Goal: Check status: Check status

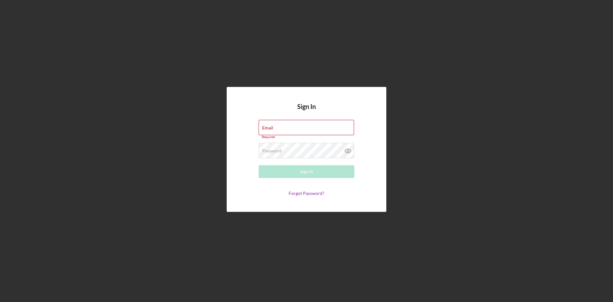
type input "[EMAIL_ADDRESS][DOMAIN_NAME]"
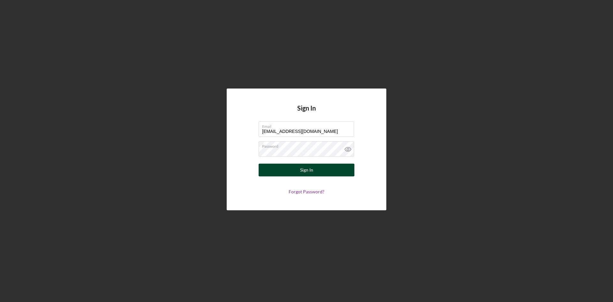
click at [295, 170] on button "Sign In" at bounding box center [307, 169] width 96 height 13
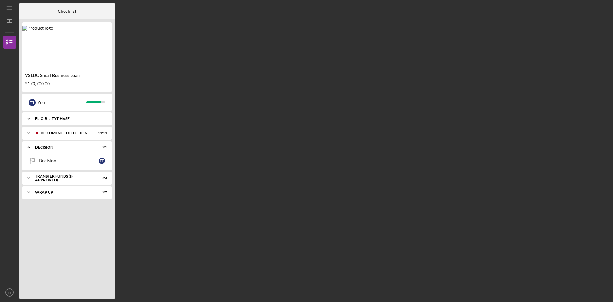
click at [79, 121] on div "Icon/Expander Eligibility Phase 8 / 8" at bounding box center [66, 118] width 89 height 13
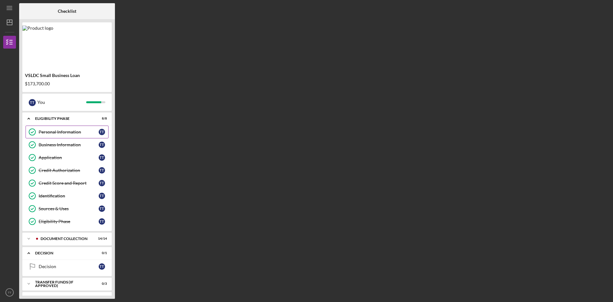
click at [69, 134] on link "Personal Information Personal Information T T" at bounding box center [67, 131] width 83 height 13
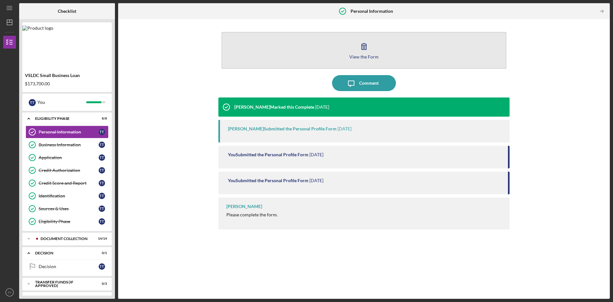
click at [366, 48] on icon "button" at bounding box center [364, 46] width 16 height 16
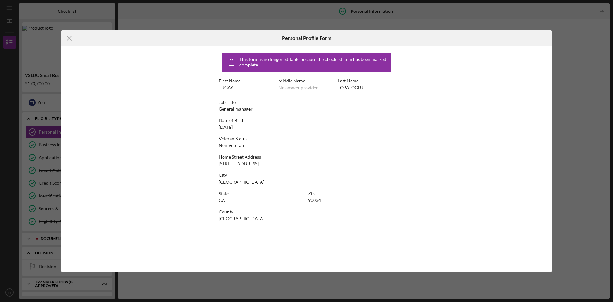
click at [346, 28] on div "Icon/Menu Close Personal Profile Form This form is no longer editable because t…" at bounding box center [306, 151] width 613 height 302
click at [72, 42] on icon "Icon/Menu Close" at bounding box center [69, 38] width 16 height 16
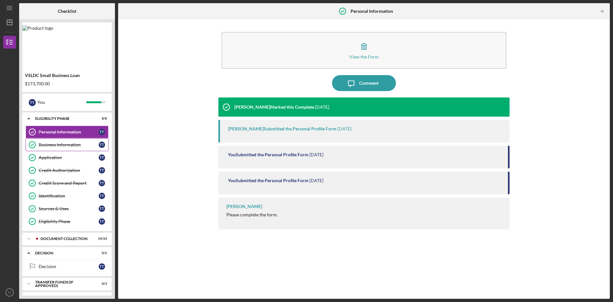
click at [77, 147] on div "Business Information" at bounding box center [69, 144] width 60 height 5
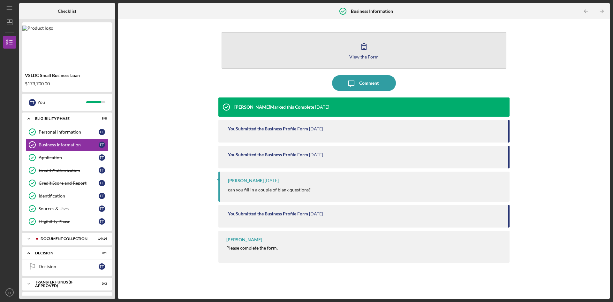
click at [358, 57] on div "View the Form" at bounding box center [363, 56] width 29 height 5
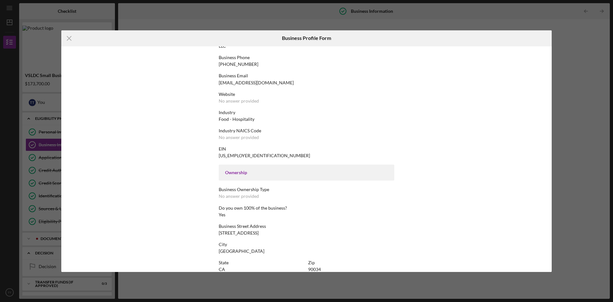
scroll to position [215, 0]
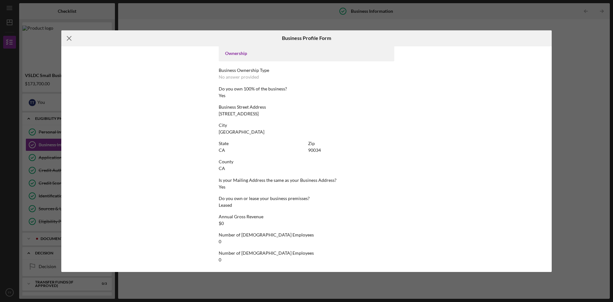
click at [69, 38] on line at bounding box center [69, 38] width 4 height 4
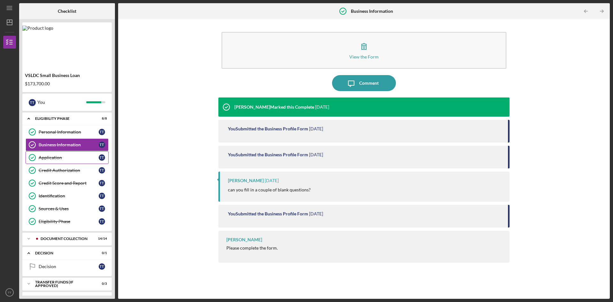
click at [68, 156] on div "Application" at bounding box center [69, 157] width 60 height 5
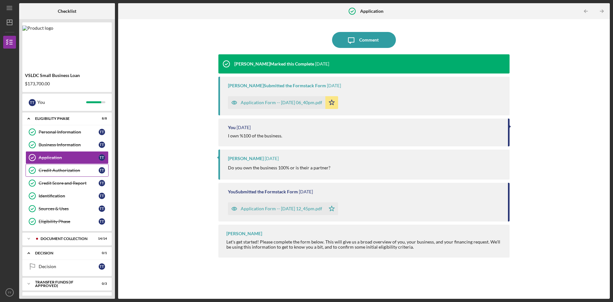
click at [72, 172] on div "Credit Authorization" at bounding box center [69, 170] width 60 height 5
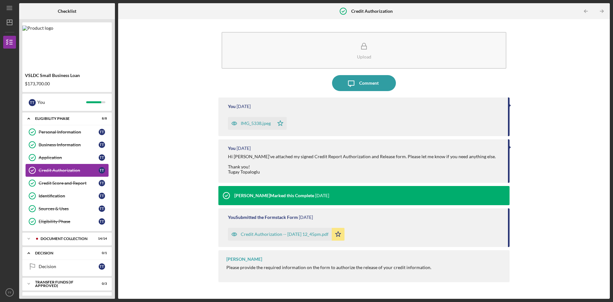
scroll to position [12, 0]
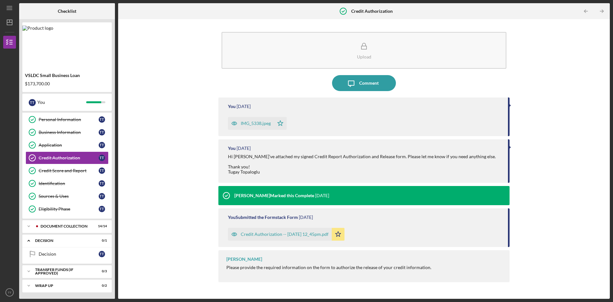
click at [266, 124] on div "IMG_5338.jpeg" at bounding box center [256, 123] width 30 height 5
click at [66, 173] on div "Credit Score and Report" at bounding box center [69, 170] width 60 height 5
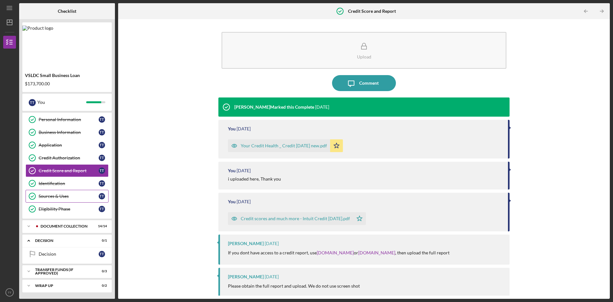
click at [64, 199] on div "Sources & Uses" at bounding box center [69, 195] width 60 height 5
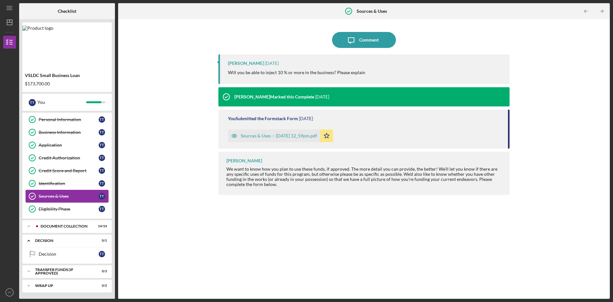
click at [64, 192] on link "Sources & Uses Sources & Uses T T" at bounding box center [67, 196] width 83 height 13
click at [63, 180] on link "Identification Identification T T" at bounding box center [67, 183] width 83 height 13
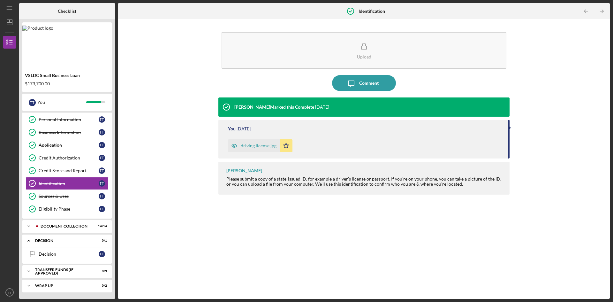
click at [261, 143] on div "driving license.jpg" at bounding box center [259, 145] width 36 height 5
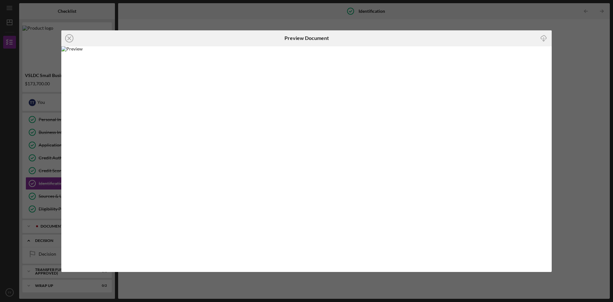
click at [532, 14] on div "Icon/Close Preview Document Icon/Download" at bounding box center [306, 151] width 613 height 302
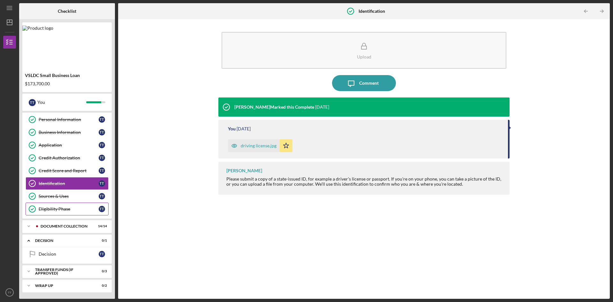
click at [53, 208] on div "Eligibility Phase" at bounding box center [69, 208] width 60 height 5
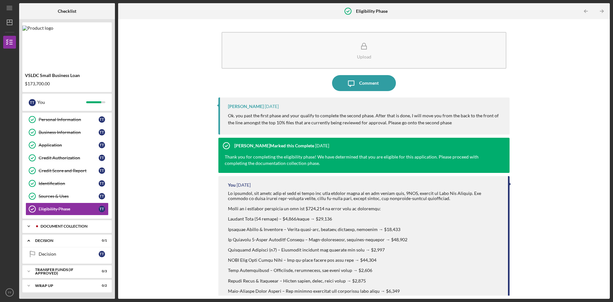
click at [77, 226] on div "Document Collection" at bounding box center [72, 226] width 63 height 4
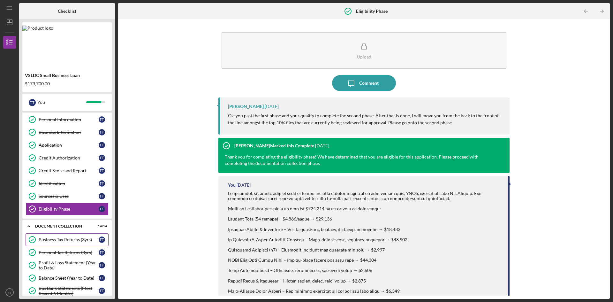
click at [75, 242] on link "Business Tax Returns (3yrs) Business Tax Returns (3yrs) T T" at bounding box center [67, 239] width 83 height 13
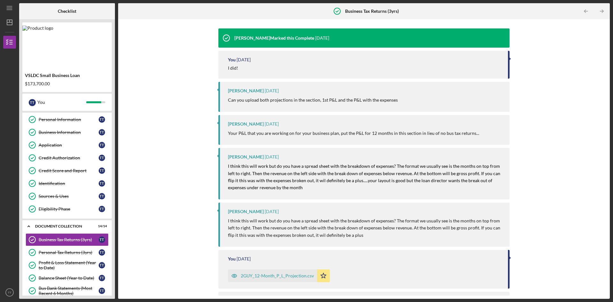
scroll to position [97, 0]
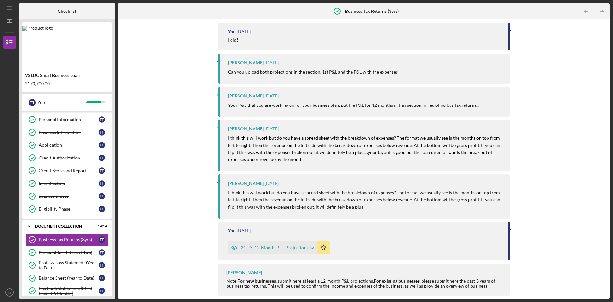
click at [295, 246] on div "2GUY_12-Month_P_L_Projection.csv" at bounding box center [277, 247] width 73 height 5
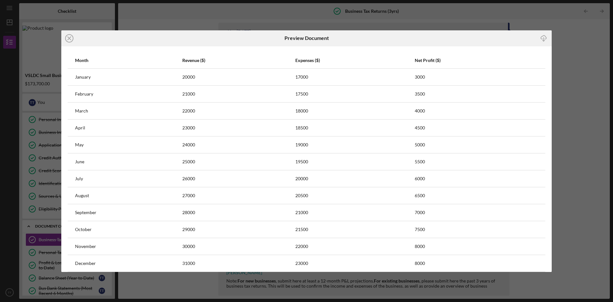
click at [66, 39] on icon "Icon/Close" at bounding box center [69, 38] width 16 height 16
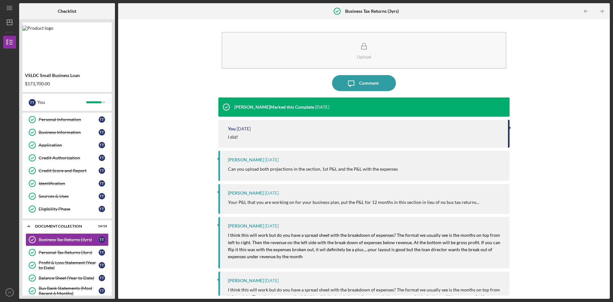
scroll to position [97, 0]
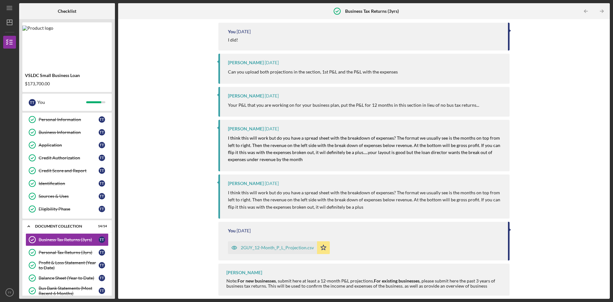
click at [325, 251] on icon "Icon/Star" at bounding box center [323, 247] width 13 height 13
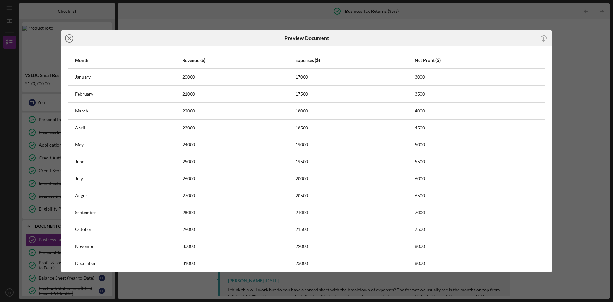
click at [72, 37] on icon "Icon/Close" at bounding box center [69, 38] width 16 height 16
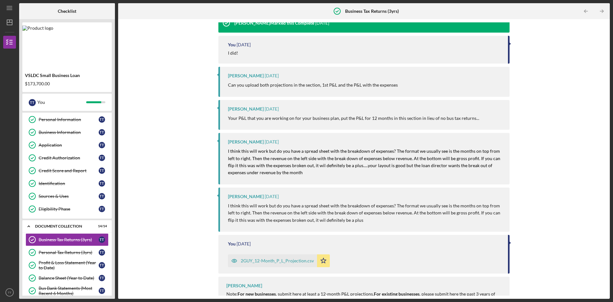
scroll to position [97, 0]
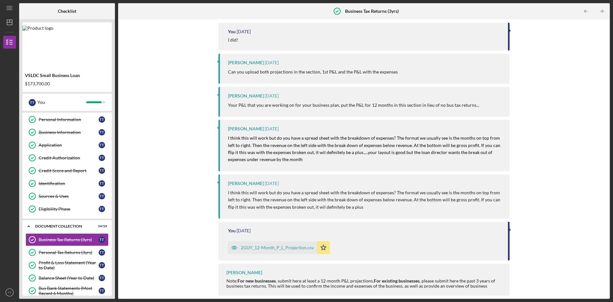
click at [274, 247] on div "2GUY_12-Month_P_L_Projection.csv" at bounding box center [277, 247] width 73 height 5
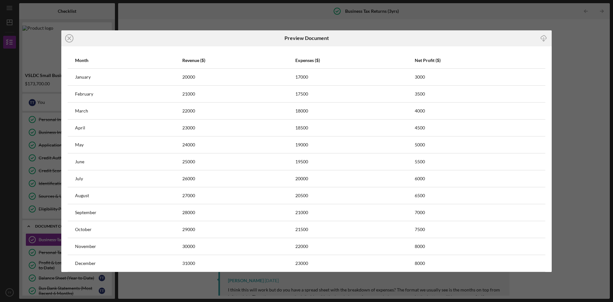
click at [546, 39] on icon "button" at bounding box center [543, 37] width 5 height 4
click at [142, 17] on div "Icon/Close Preview Document Icon/Download Month Revenue ($) Expenses ($) Net Pr…" at bounding box center [306, 151] width 613 height 302
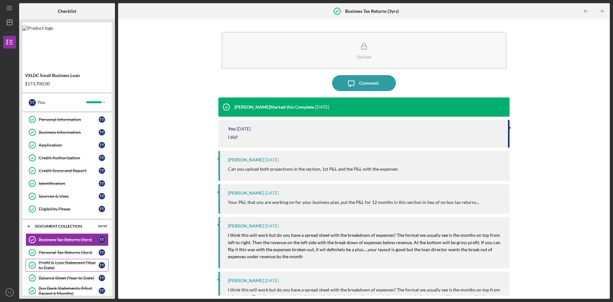
click at [68, 263] on div "Profit & Loss Statement (Year to Date)" at bounding box center [69, 265] width 60 height 10
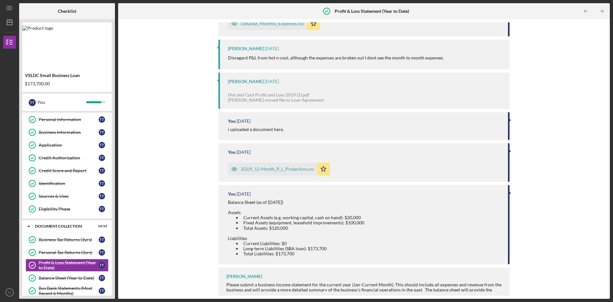
scroll to position [166, 0]
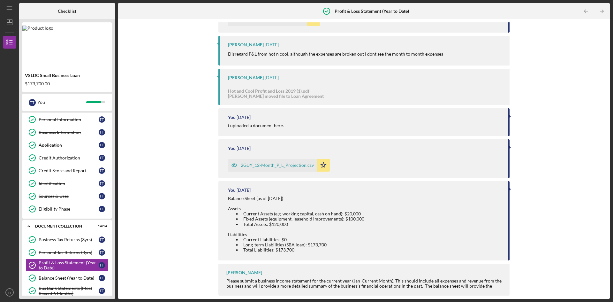
click at [260, 167] on div "2GUY_12-Month_P_L_Projection.csv" at bounding box center [277, 164] width 73 height 5
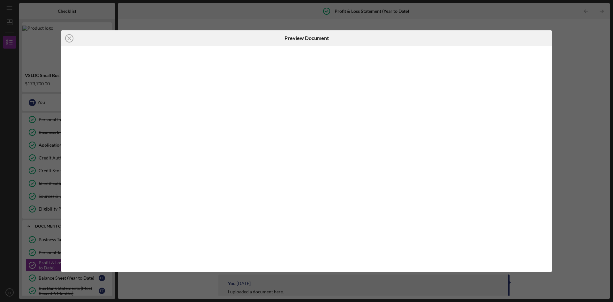
scroll to position [166, 0]
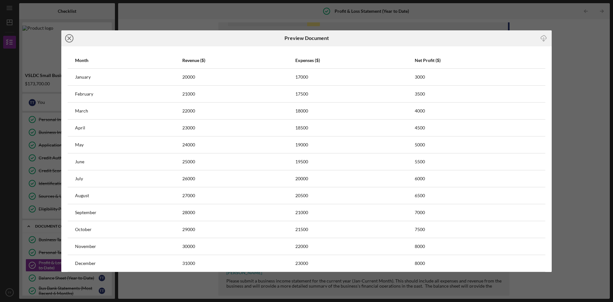
click at [67, 41] on icon "Icon/Close" at bounding box center [69, 38] width 16 height 16
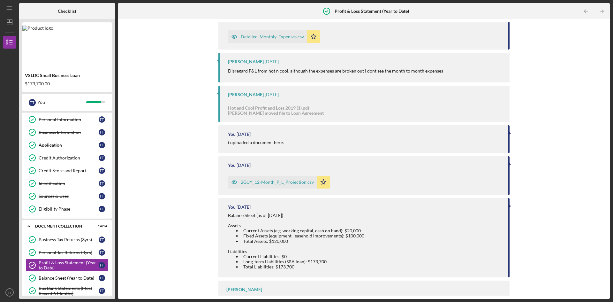
scroll to position [166, 0]
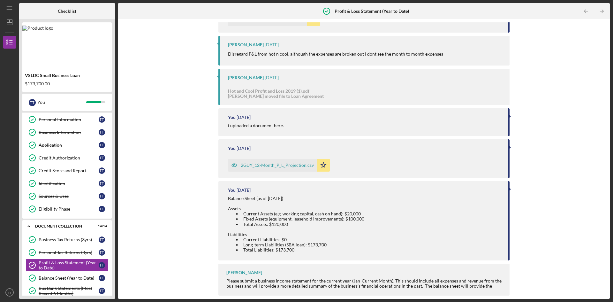
click at [284, 164] on div "2GUY_12-Month_P_L_Projection.csv" at bounding box center [277, 164] width 73 height 5
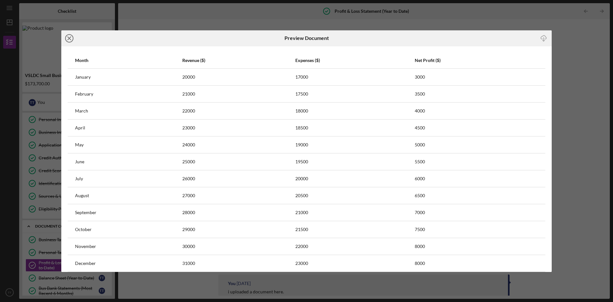
click at [70, 42] on circle at bounding box center [69, 38] width 8 height 8
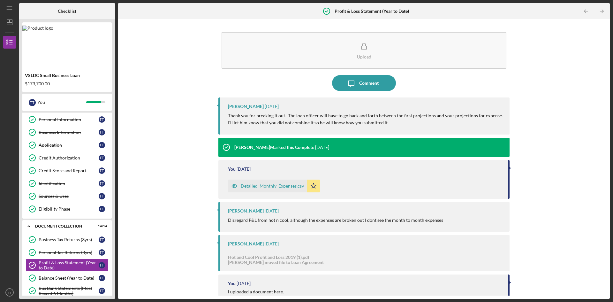
click at [272, 185] on div "Detailed_Monthly_Expenses.csv" at bounding box center [272, 185] width 63 height 5
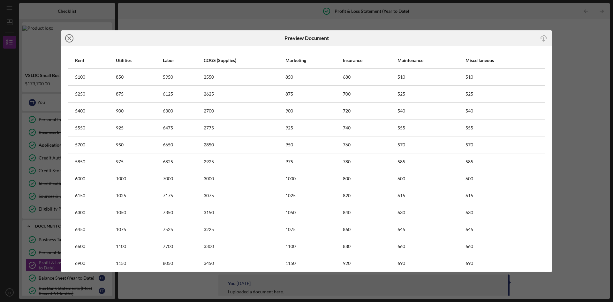
click at [66, 39] on icon "Icon/Close" at bounding box center [69, 38] width 16 height 16
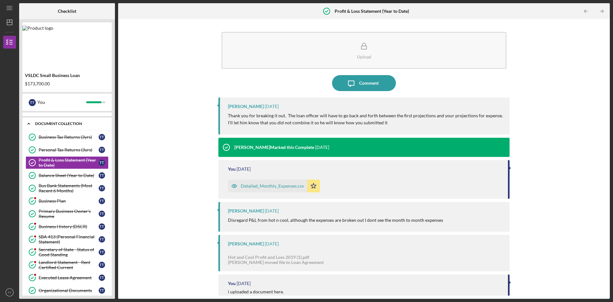
scroll to position [116, 0]
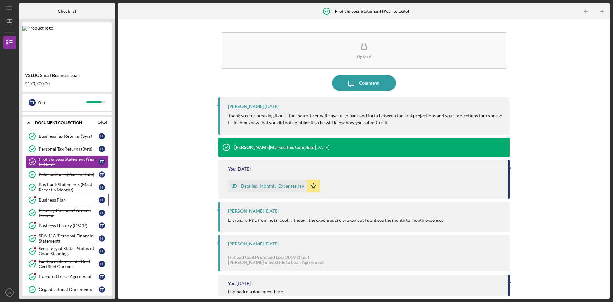
click at [60, 200] on div "Business Plan" at bounding box center [69, 199] width 60 height 5
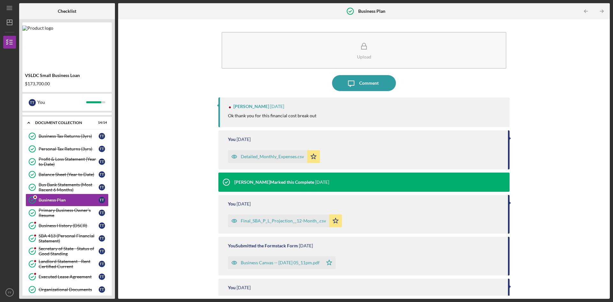
click at [277, 155] on div "Detailed_Monthly_Expenses.csv" at bounding box center [272, 156] width 63 height 5
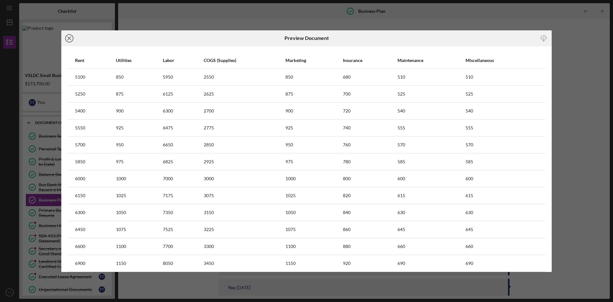
click at [70, 38] on icon "Icon/Close" at bounding box center [69, 38] width 16 height 16
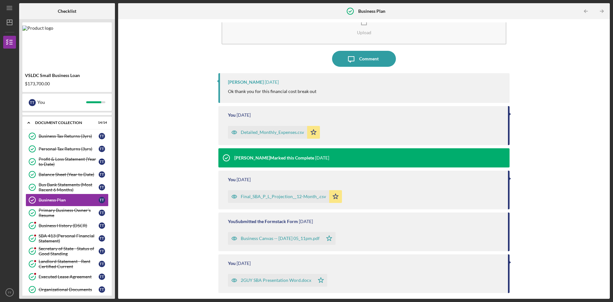
scroll to position [57, 0]
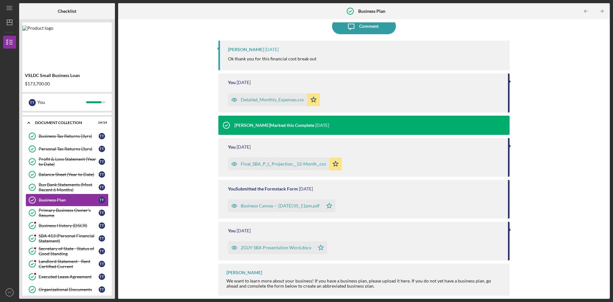
click at [284, 248] on div "2GUY SBA Presentation Word.docx" at bounding box center [276, 247] width 71 height 5
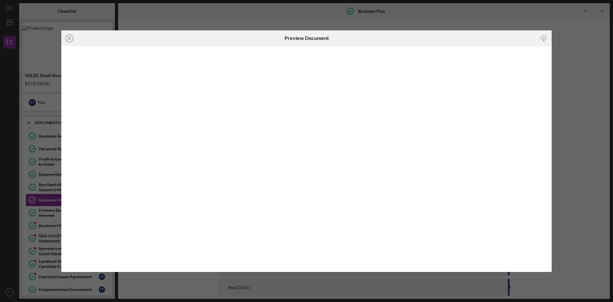
scroll to position [57, 0]
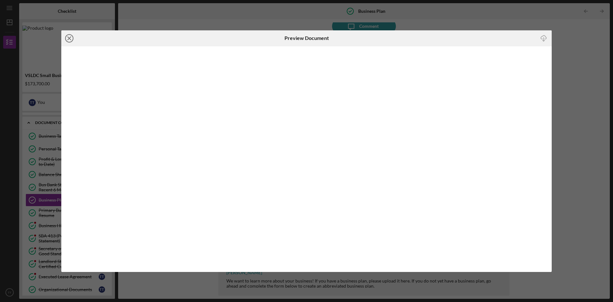
click at [68, 39] on line at bounding box center [69, 38] width 3 height 3
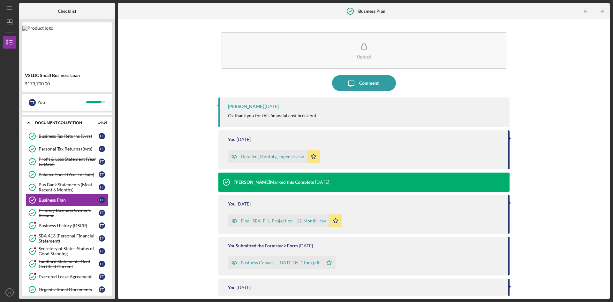
click at [251, 221] on div "Final_SBA_P_L_Projection__12-Month_.csv" at bounding box center [283, 220] width 85 height 5
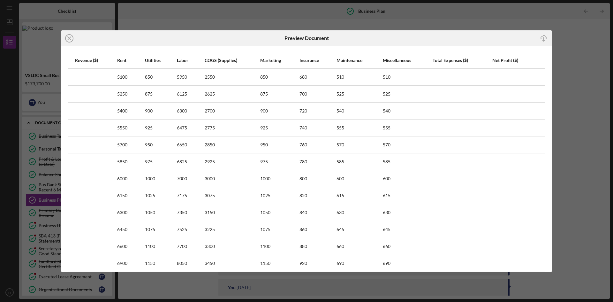
scroll to position [40, 0]
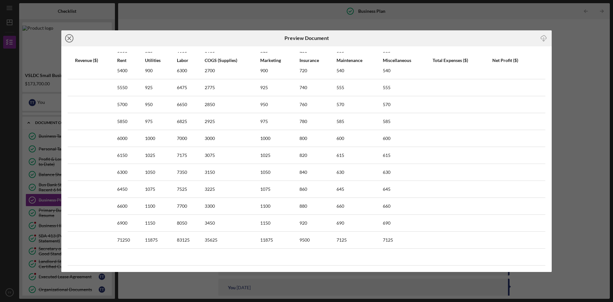
click at [71, 35] on circle at bounding box center [69, 38] width 8 height 8
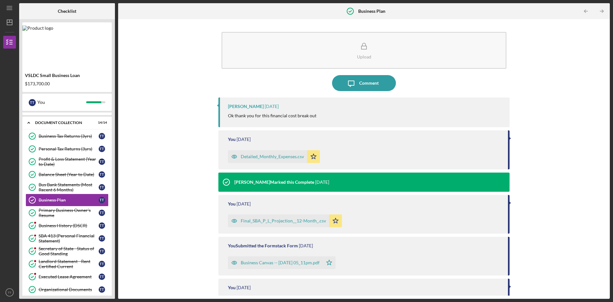
scroll to position [57, 0]
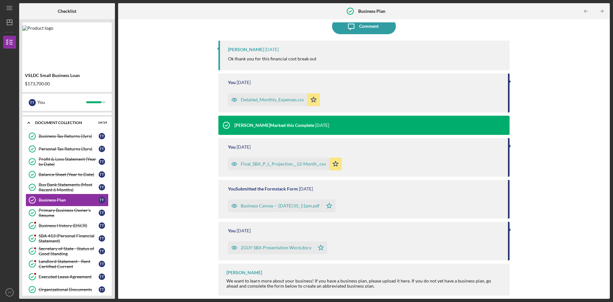
click at [274, 206] on div "Business Canvas -- [DATE] 05_11pm.pdf" at bounding box center [280, 205] width 79 height 5
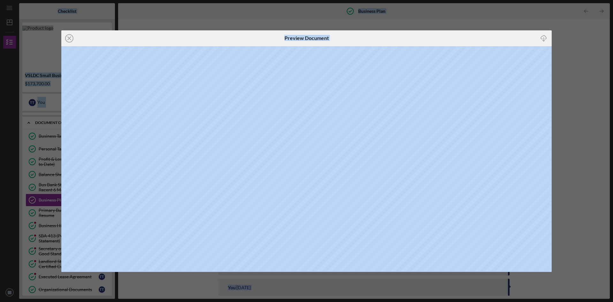
click at [583, 64] on div "Icon/Close Preview Document Icon/Download" at bounding box center [306, 151] width 613 height 302
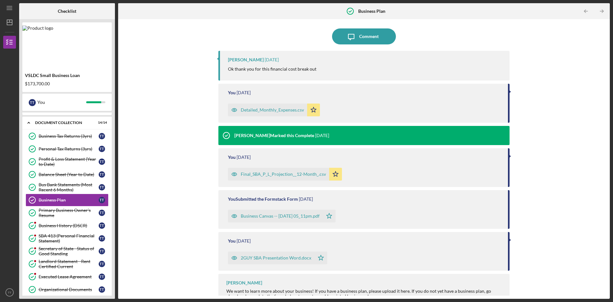
scroll to position [57, 0]
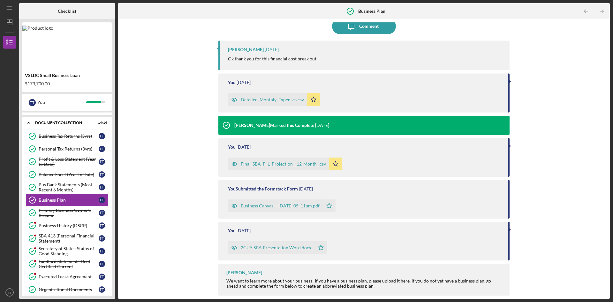
click at [262, 203] on div "Business Canvas -- [DATE] 05_11pm.pdf" at bounding box center [280, 205] width 79 height 5
